Goal: Task Accomplishment & Management: Manage account settings

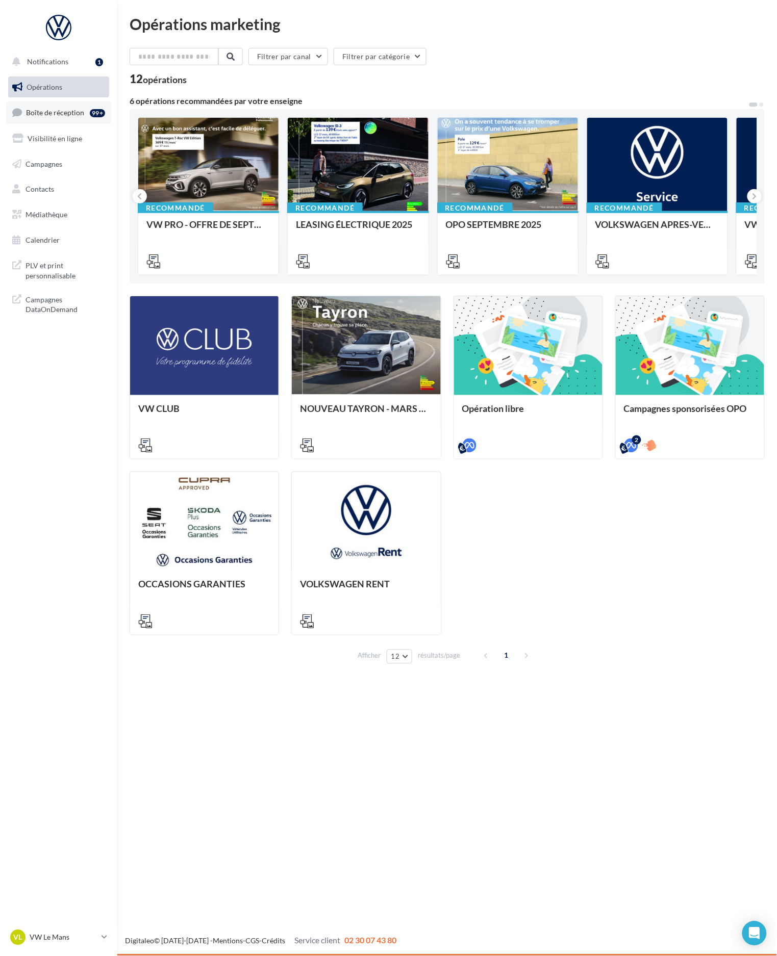
click at [57, 118] on link "Boîte de réception 99+" at bounding box center [58, 112] width 105 height 22
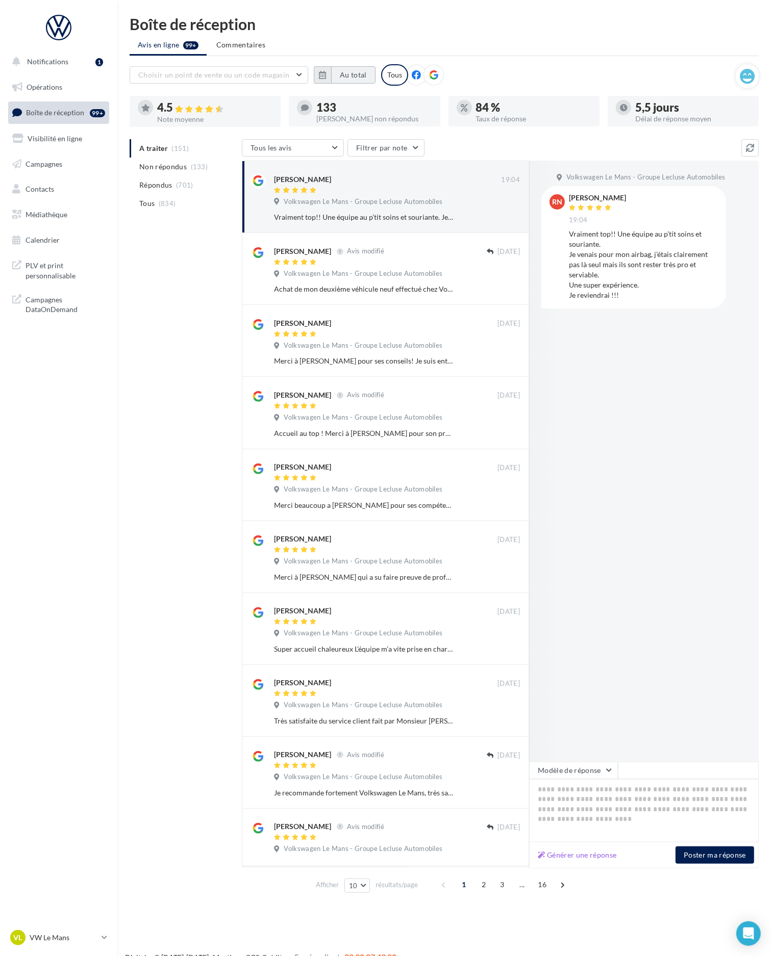
click at [345, 66] on button "Au total" at bounding box center [353, 74] width 44 height 17
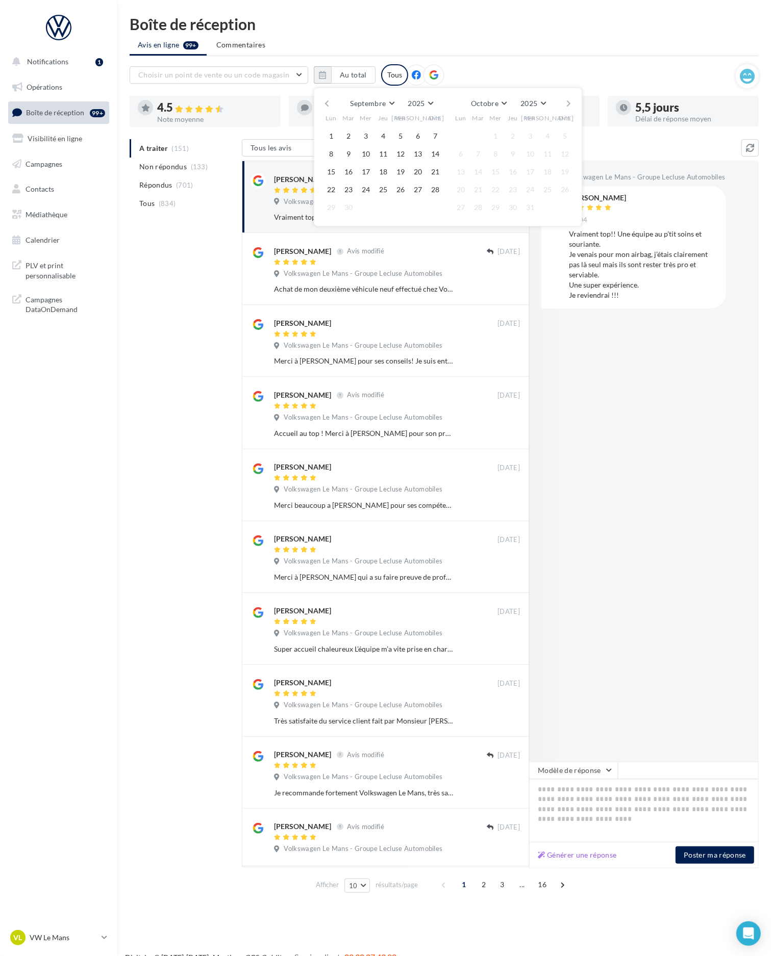
click at [329, 102] on button "button" at bounding box center [326, 103] width 9 height 14
click at [350, 129] on button "1" at bounding box center [348, 136] width 15 height 15
click at [570, 102] on button "button" at bounding box center [569, 103] width 9 height 14
click at [572, 194] on span "28" at bounding box center [564, 189] width 15 height 15
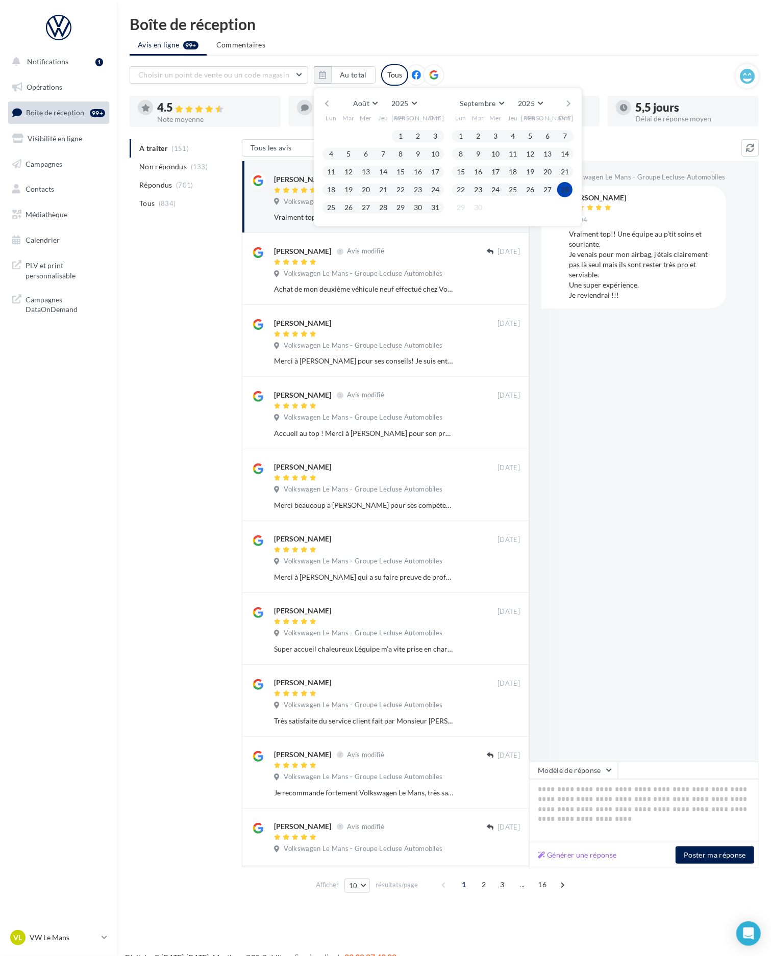
click at [561, 191] on button "28" at bounding box center [564, 189] width 15 height 15
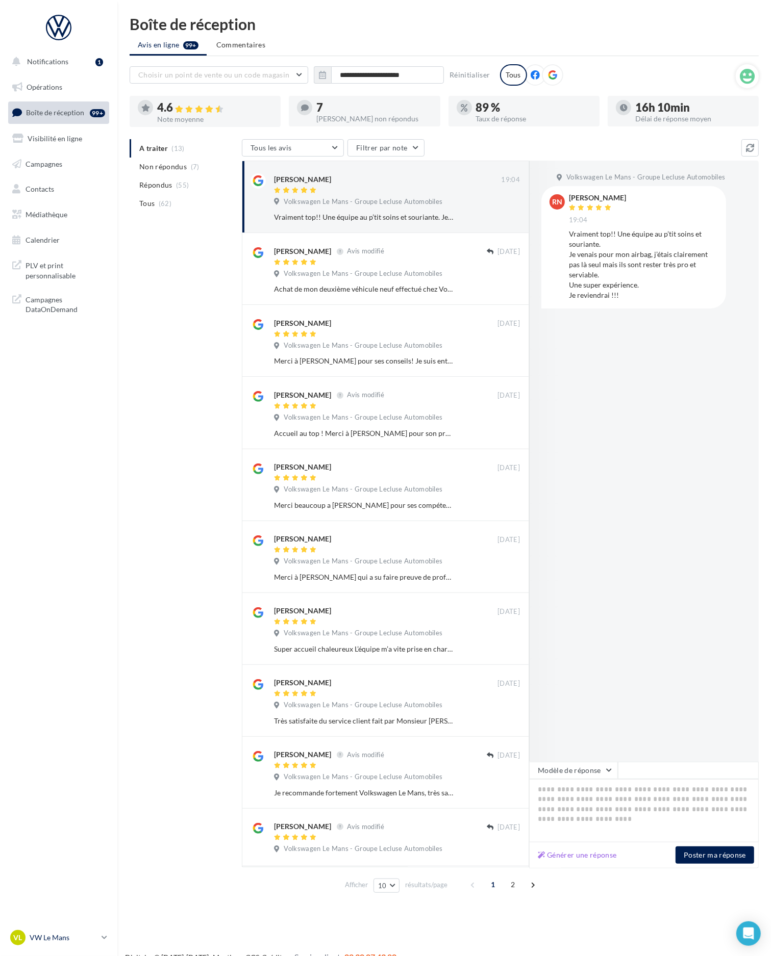
click at [99, 942] on link "VL VW Le Mans vw-lem-ver" at bounding box center [58, 937] width 101 height 19
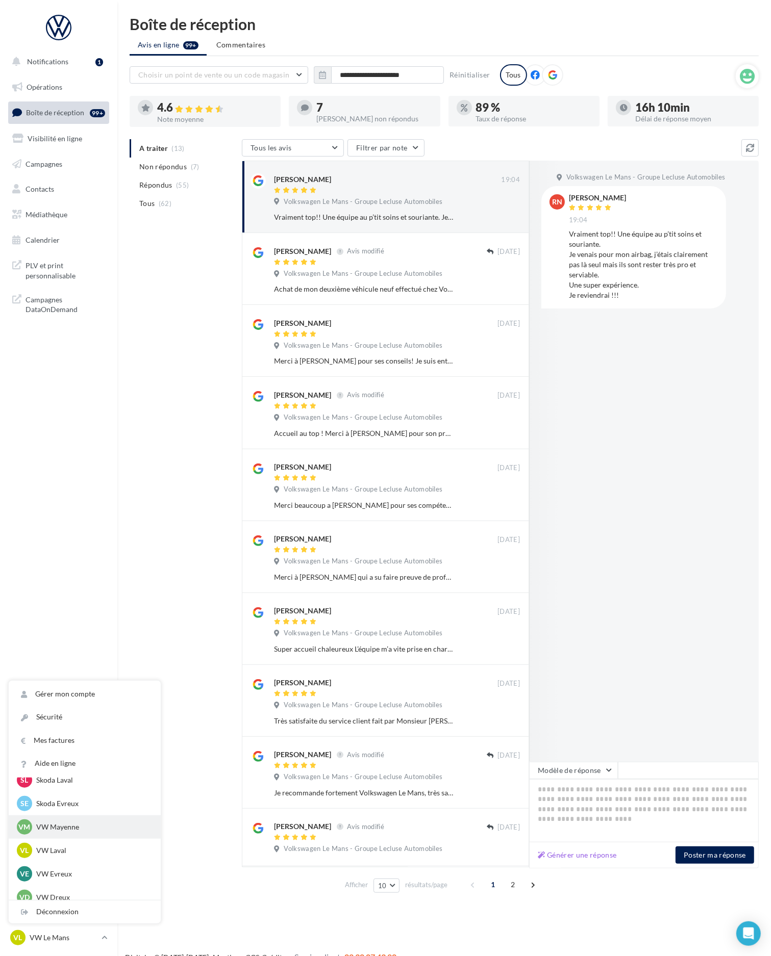
click at [86, 832] on div "VM VW Mayenne vw-may-ver" at bounding box center [85, 827] width 136 height 15
